Goal: Information Seeking & Learning: Learn about a topic

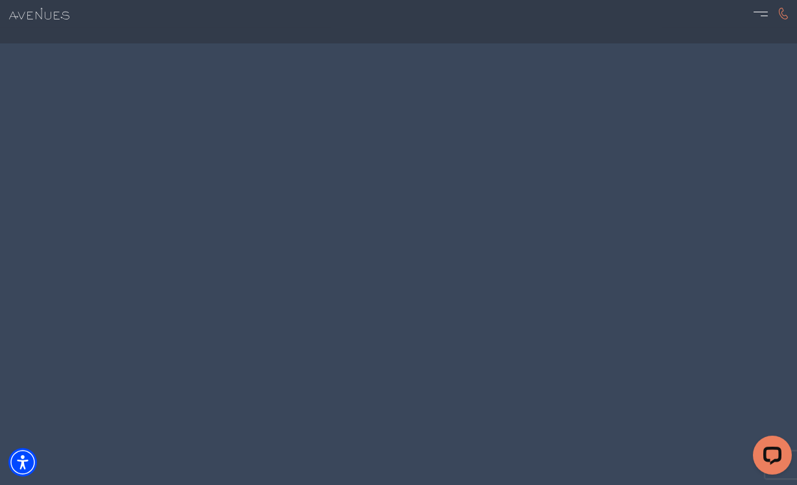
scroll to position [5408, 0]
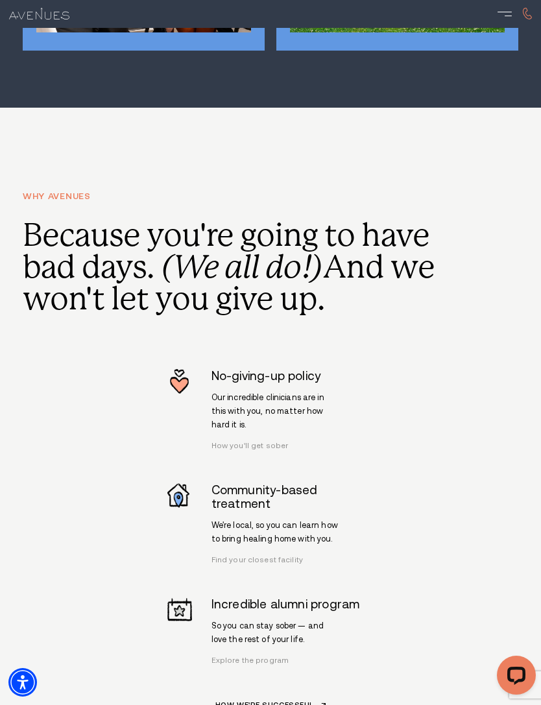
scroll to position [3489, 0]
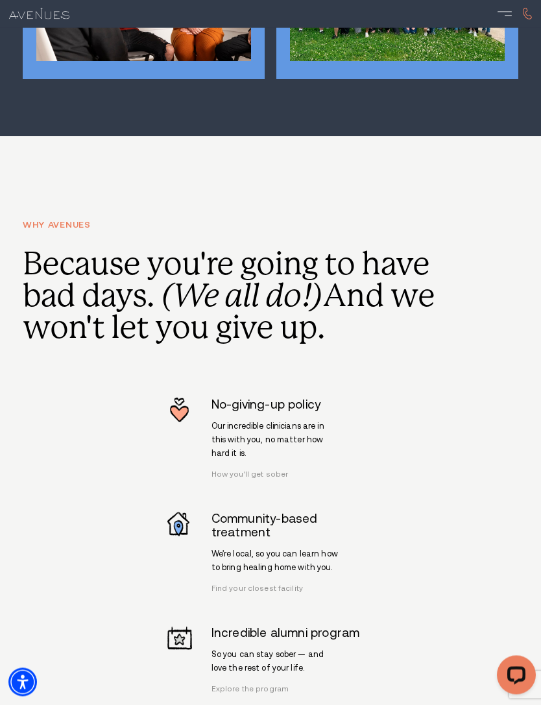
scroll to position [3522, 0]
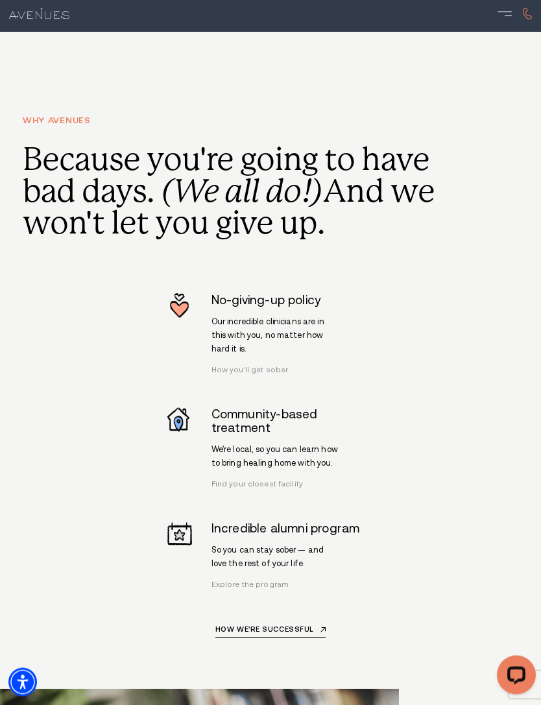
scroll to position [3627, 0]
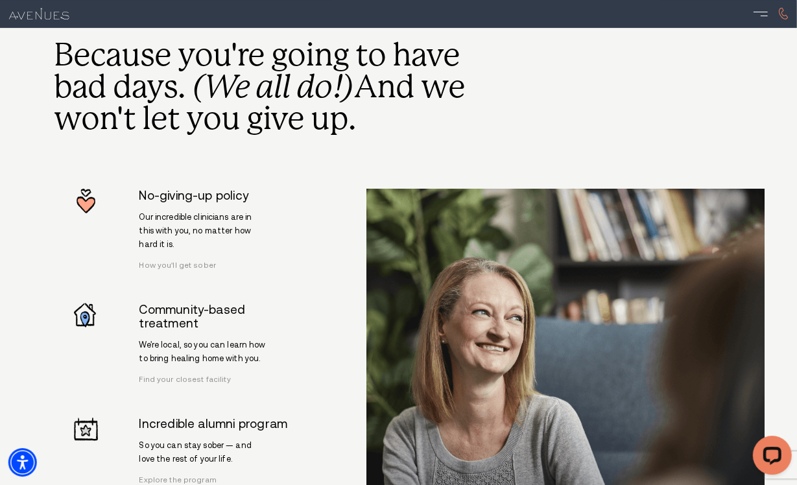
scroll to position [3100, 6]
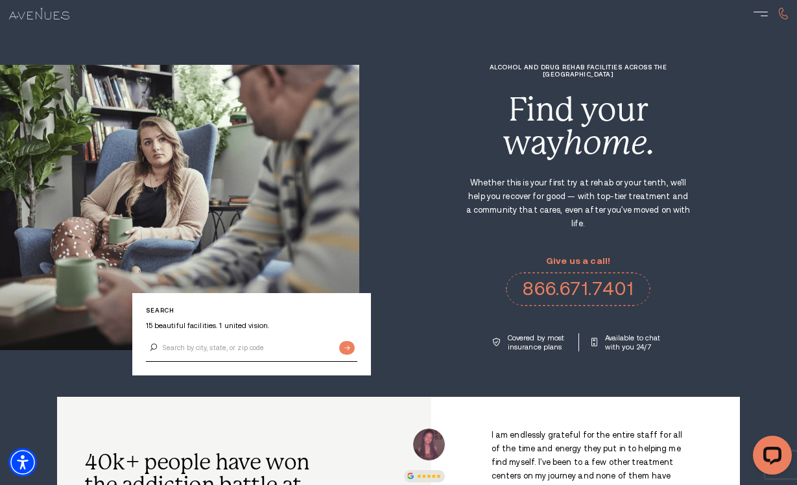
scroll to position [0, 5]
click at [769, 8] on div at bounding box center [771, 14] width 34 height 14
click at [760, 12] on span at bounding box center [761, 12] width 14 height 1
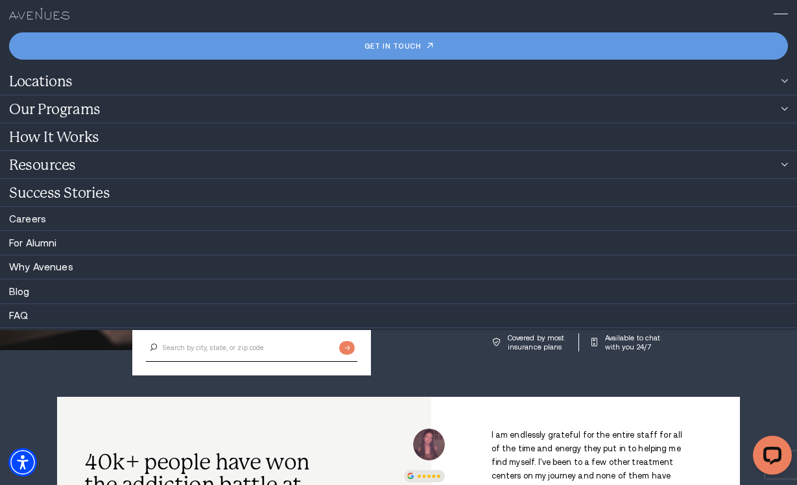
click at [136, 82] on link "Locations" at bounding box center [398, 80] width 797 height 27
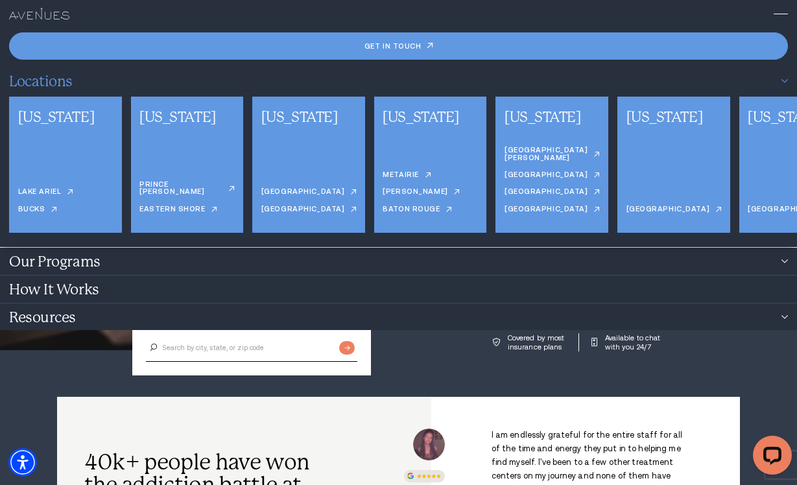
click at [532, 154] on link "[GEOGRAPHIC_DATA][PERSON_NAME]" at bounding box center [552, 156] width 95 height 18
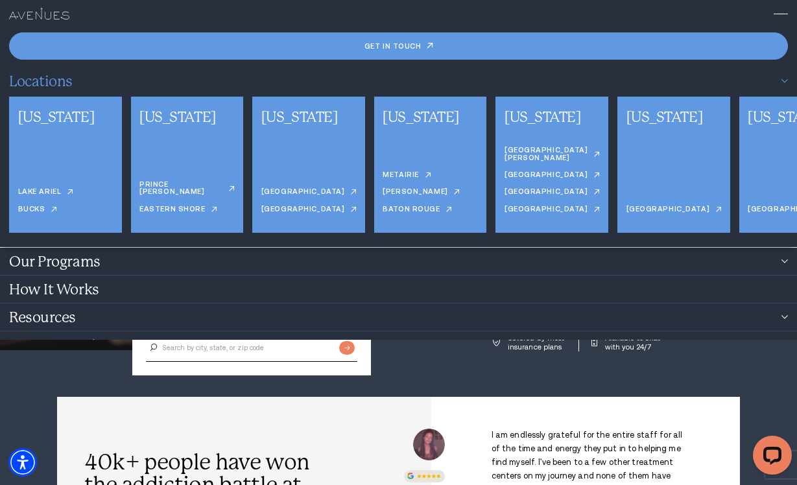
scroll to position [0, 5]
